Goal: Book appointment/travel/reservation

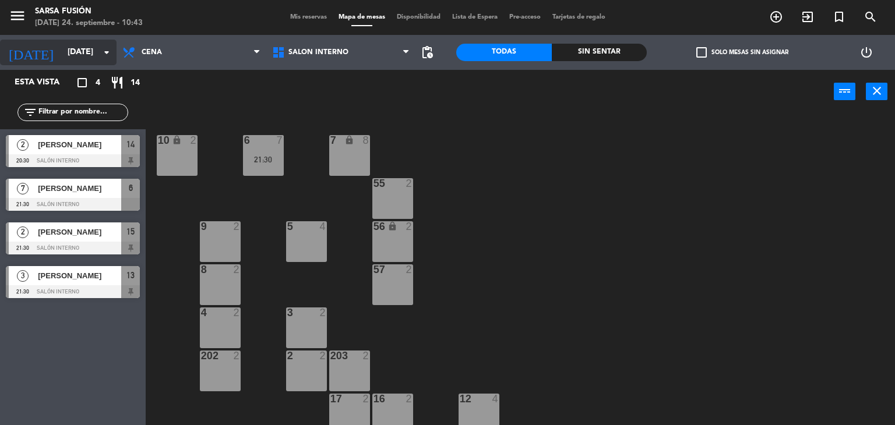
click at [78, 61] on input "[DATE]" at bounding box center [117, 52] width 111 height 21
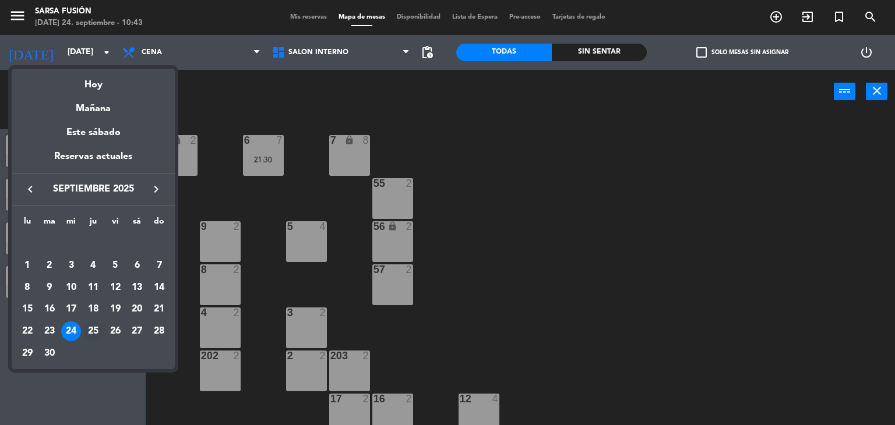
click at [91, 332] on div "25" at bounding box center [93, 332] width 20 height 20
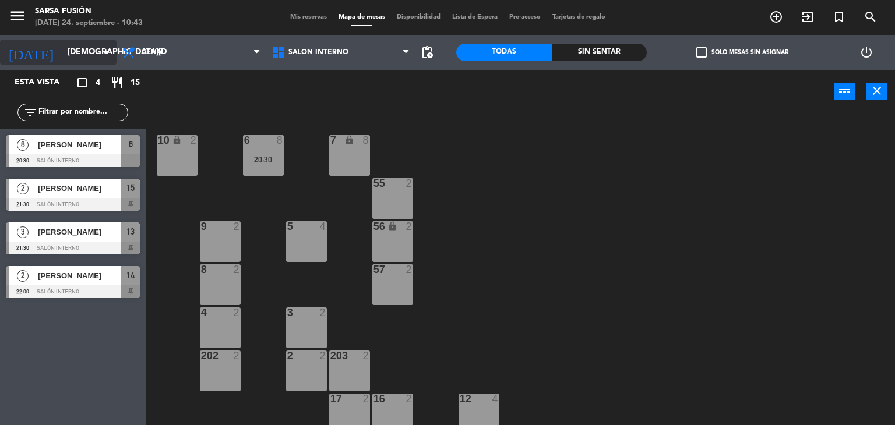
click at [73, 48] on input "[DEMOGRAPHIC_DATA][DATE]" at bounding box center [117, 52] width 111 height 21
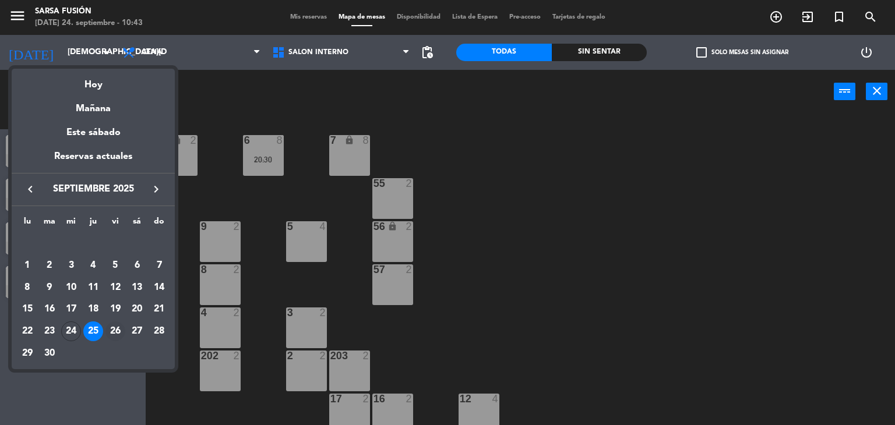
click at [114, 333] on div "26" at bounding box center [115, 332] width 20 height 20
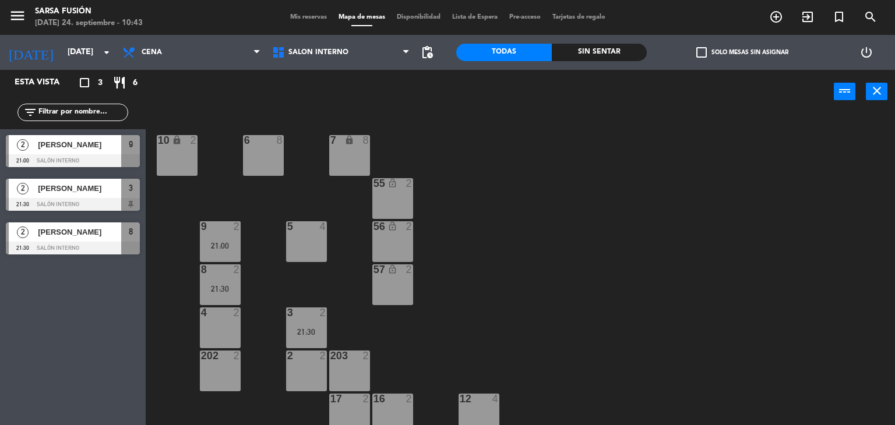
click at [559, 185] on div "6 8 7 lock 8 10 lock 2 55 lock_open 2 9 2 21:00 5 4 56 lock_open 2 8 2 21:30 57…" at bounding box center [524, 270] width 741 height 312
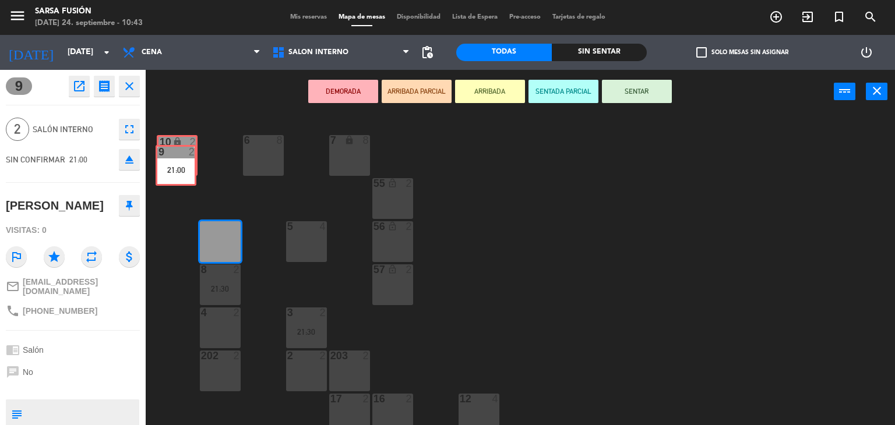
drag, startPoint x: 221, startPoint y: 242, endPoint x: 175, endPoint y: 165, distance: 89.6
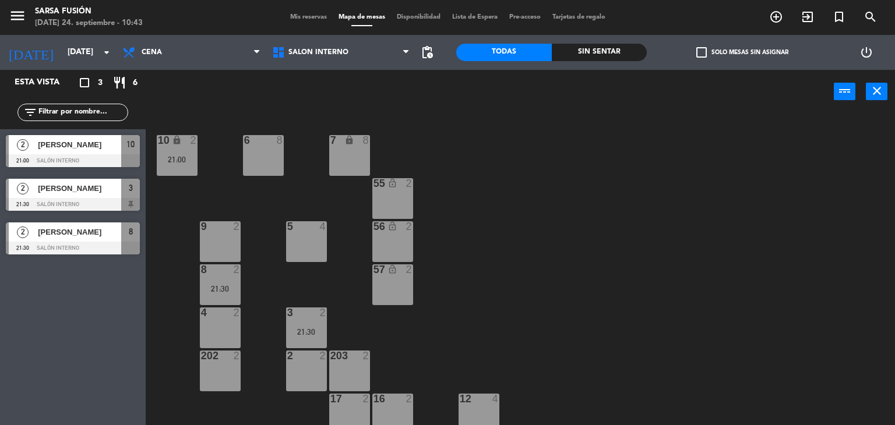
click at [524, 238] on div "6 8 7 lock 8 10 lock 2 21:00 55 lock_open 2 9 2 5 4 56 lock_open 2 8 2 21:30 57…" at bounding box center [524, 270] width 741 height 312
click at [62, 61] on input "[DATE]" at bounding box center [117, 52] width 111 height 21
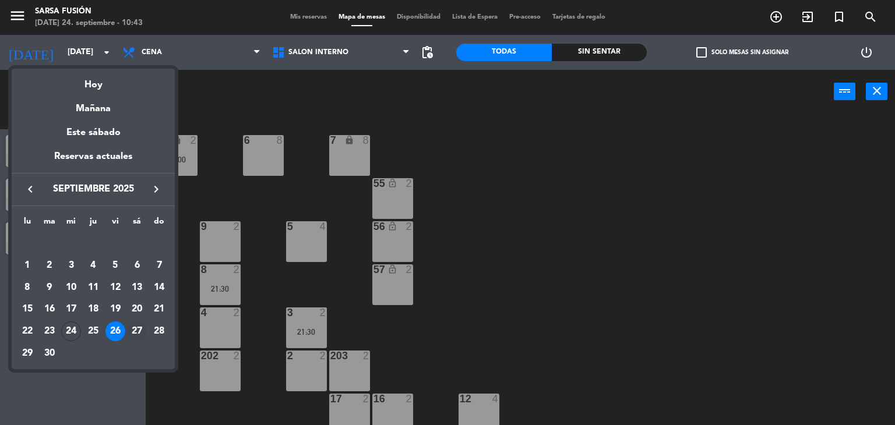
click at [136, 329] on div "27" at bounding box center [137, 332] width 20 height 20
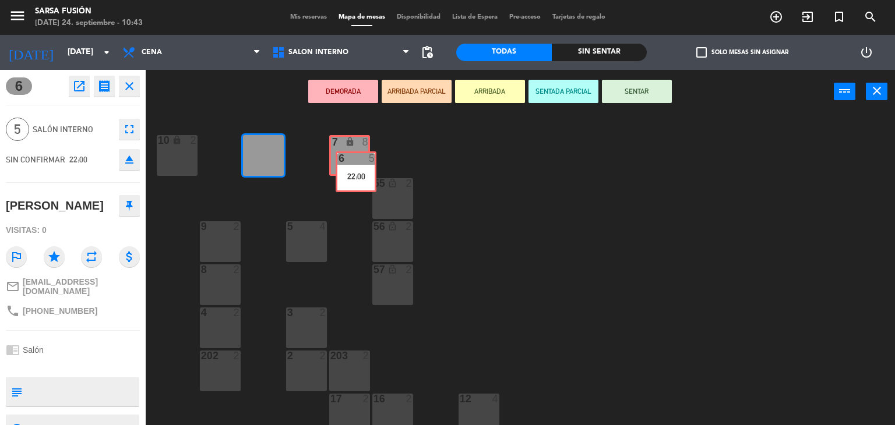
drag, startPoint x: 261, startPoint y: 145, endPoint x: 354, endPoint y: 161, distance: 94.1
click at [354, 161] on div "6 5 22:00 6 5 22:00 7 lock 8 10 lock 2 55 lock_open 2 9 2 5 4 56 lock_open 2 8 …" at bounding box center [524, 270] width 741 height 312
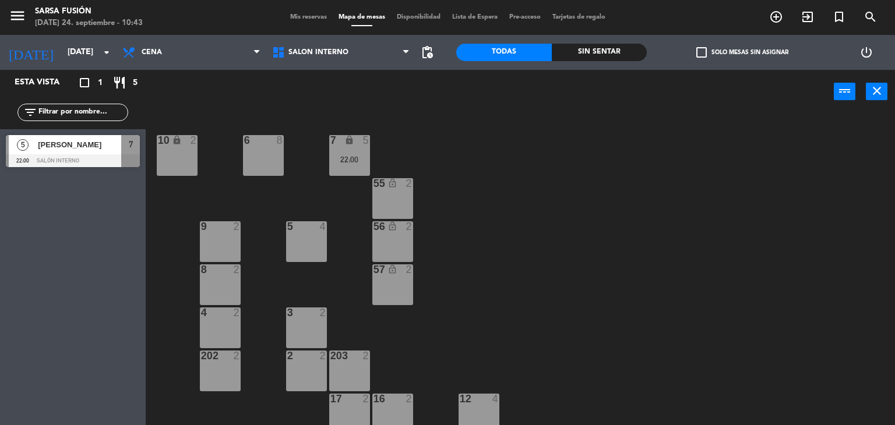
click at [471, 154] on div "6 8 7 lock 5 22:00 10 lock 2 55 lock_open 2 9 2 5 4 56 lock_open 2 8 2 57 lock_…" at bounding box center [524, 270] width 741 height 312
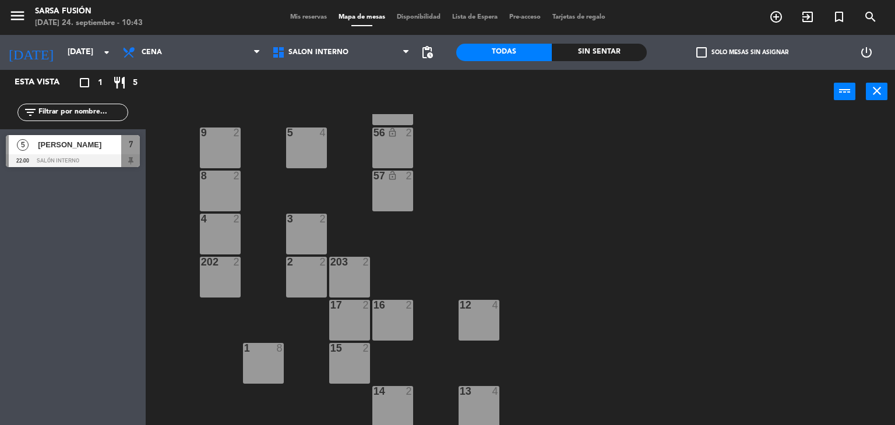
scroll to position [94, 0]
click at [68, 59] on input "[DATE]" at bounding box center [117, 52] width 111 height 21
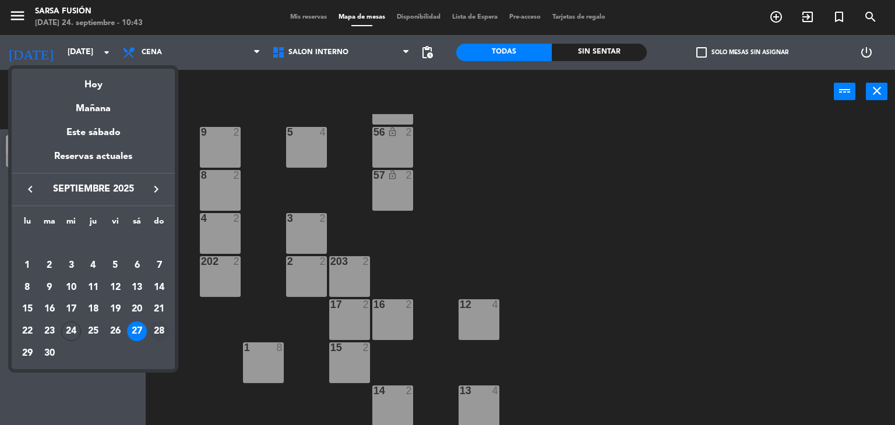
click at [154, 331] on div "28" at bounding box center [159, 332] width 20 height 20
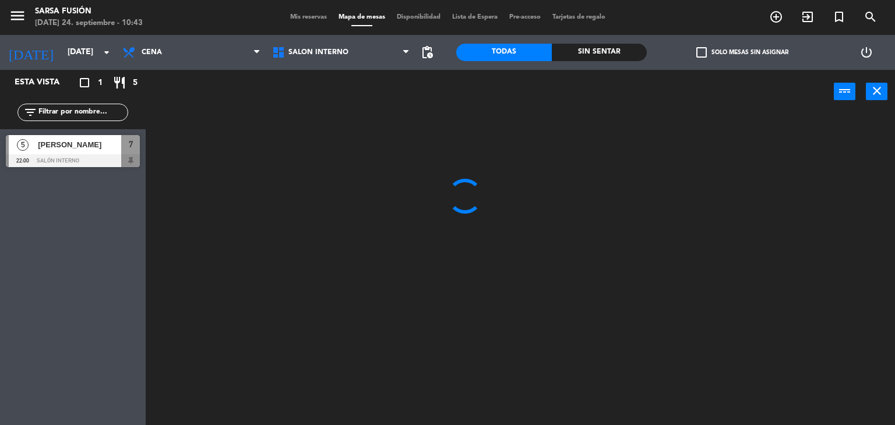
scroll to position [0, 0]
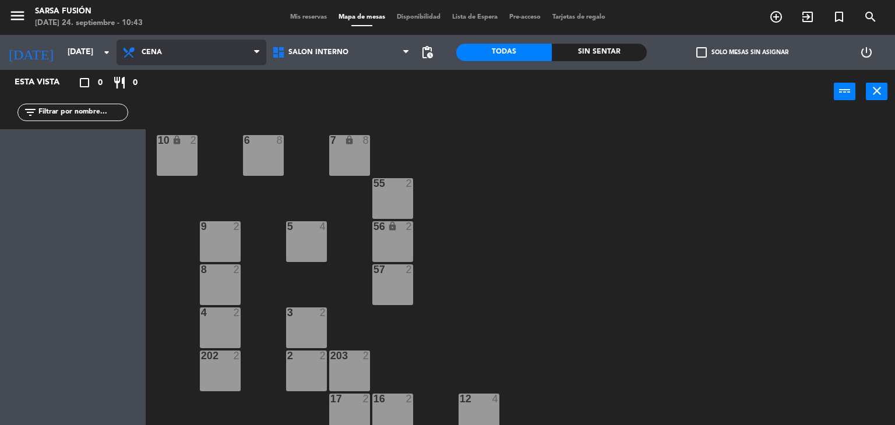
click at [213, 57] on span "Cena" at bounding box center [192, 53] width 150 height 26
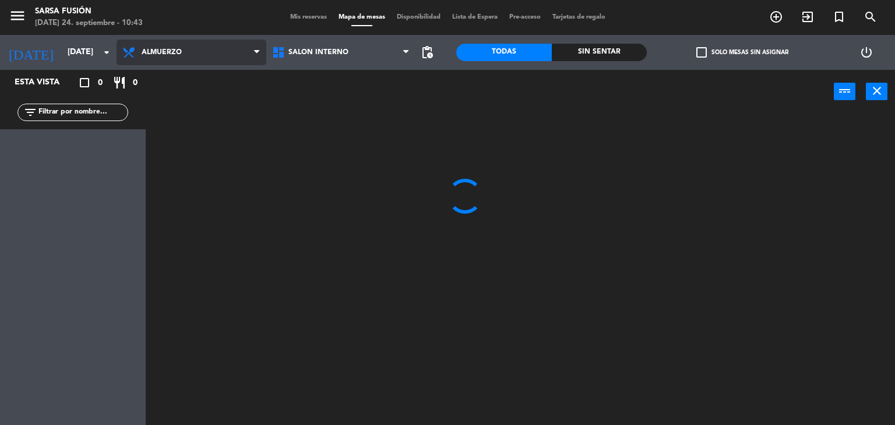
click at [210, 84] on ng-component "menu Sarsa Fusión [DATE] 24. septiembre - 10:43 Mis reservas Mapa de mesas Disp…" at bounding box center [447, 213] width 895 height 426
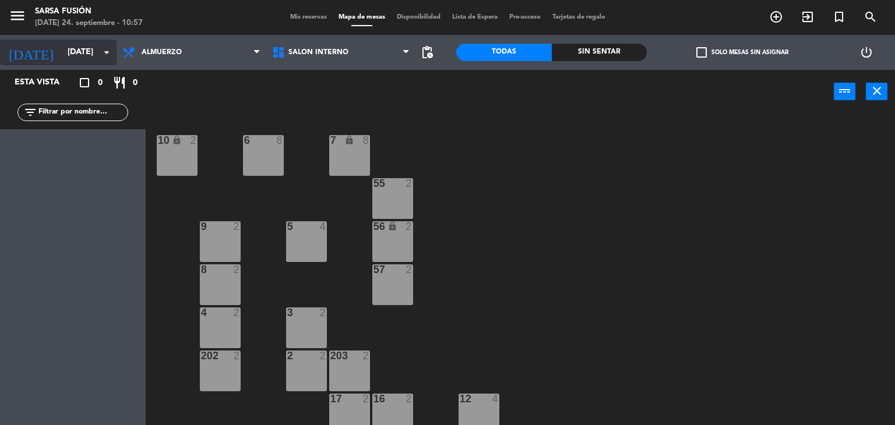
click at [79, 50] on input "[DATE]" at bounding box center [117, 52] width 111 height 21
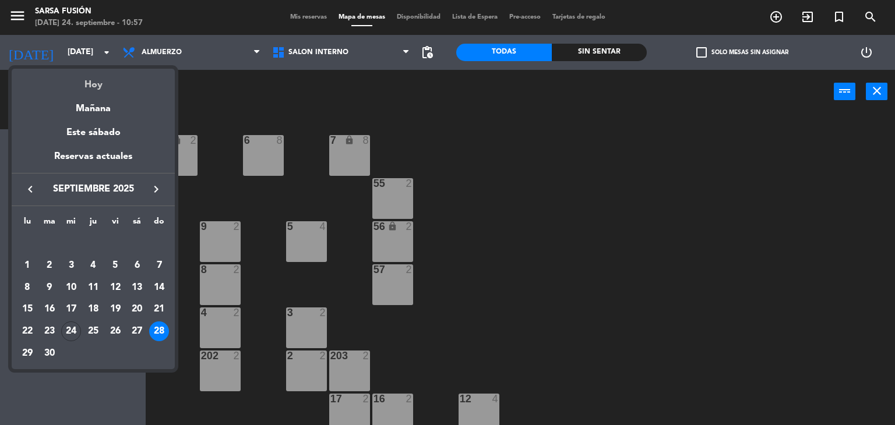
click at [118, 82] on div "Hoy" at bounding box center [93, 81] width 163 height 24
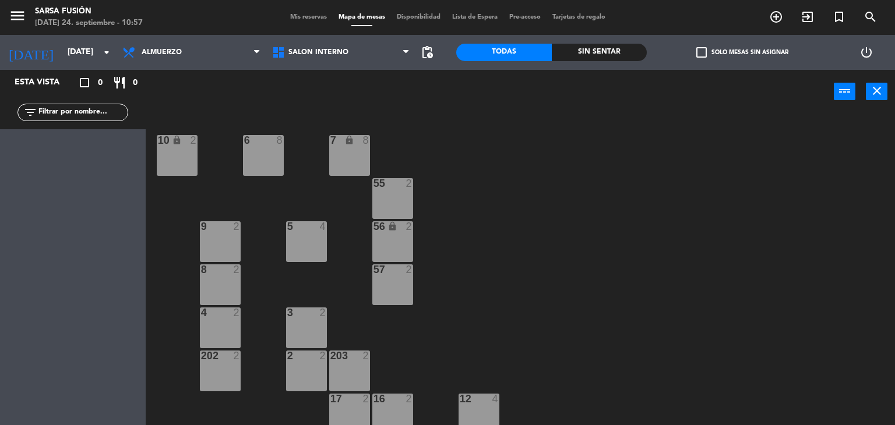
type input "[DATE]"
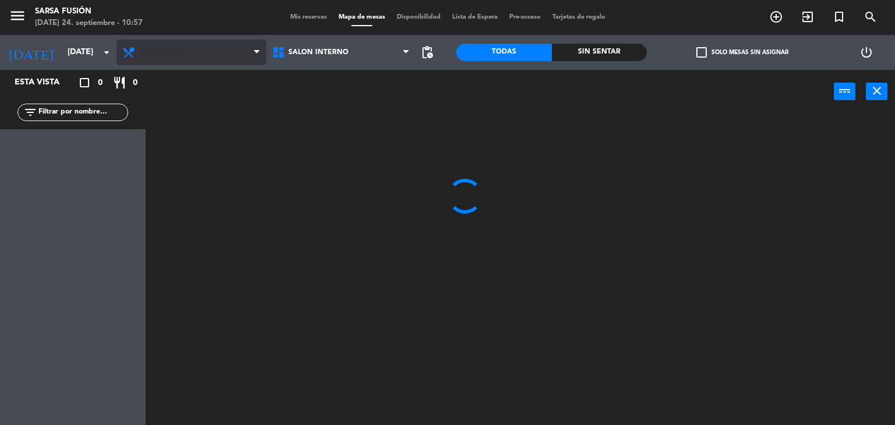
drag, startPoint x: 196, startPoint y: 34, endPoint x: 205, endPoint y: 44, distance: 13.2
click at [205, 44] on div "Almuerzo Cena Almuerzo Almuerzo Cena" at bounding box center [192, 52] width 150 height 35
click at [205, 44] on span "Almuerzo" at bounding box center [192, 53] width 150 height 26
click at [236, 97] on ng-component "menu Sarsa Fusión [DATE] 24. septiembre - 10:57 Mis reservas Mapa de mesas Disp…" at bounding box center [447, 213] width 895 height 426
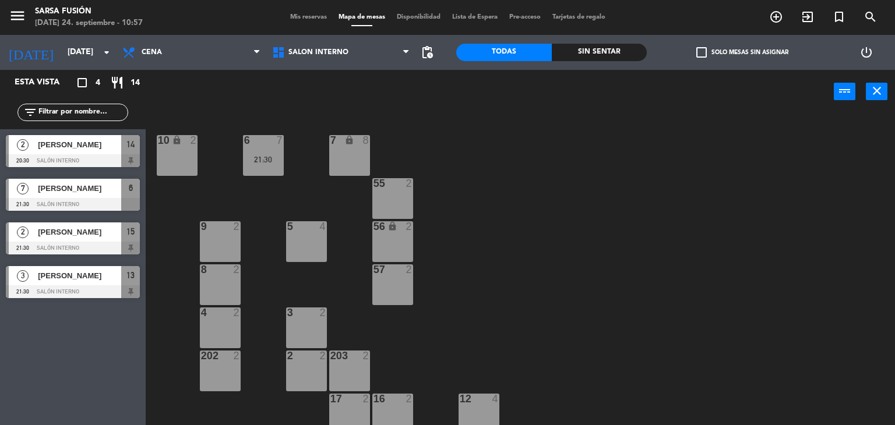
click at [452, 164] on div "6 7 21:30 7 lock 8 10 lock 2 55 2 9 2 5 4 56 lock 2 8 2 57 2 4 2 3 2 202 2 2 2 …" at bounding box center [524, 270] width 741 height 312
